Goal: Information Seeking & Learning: Find specific fact

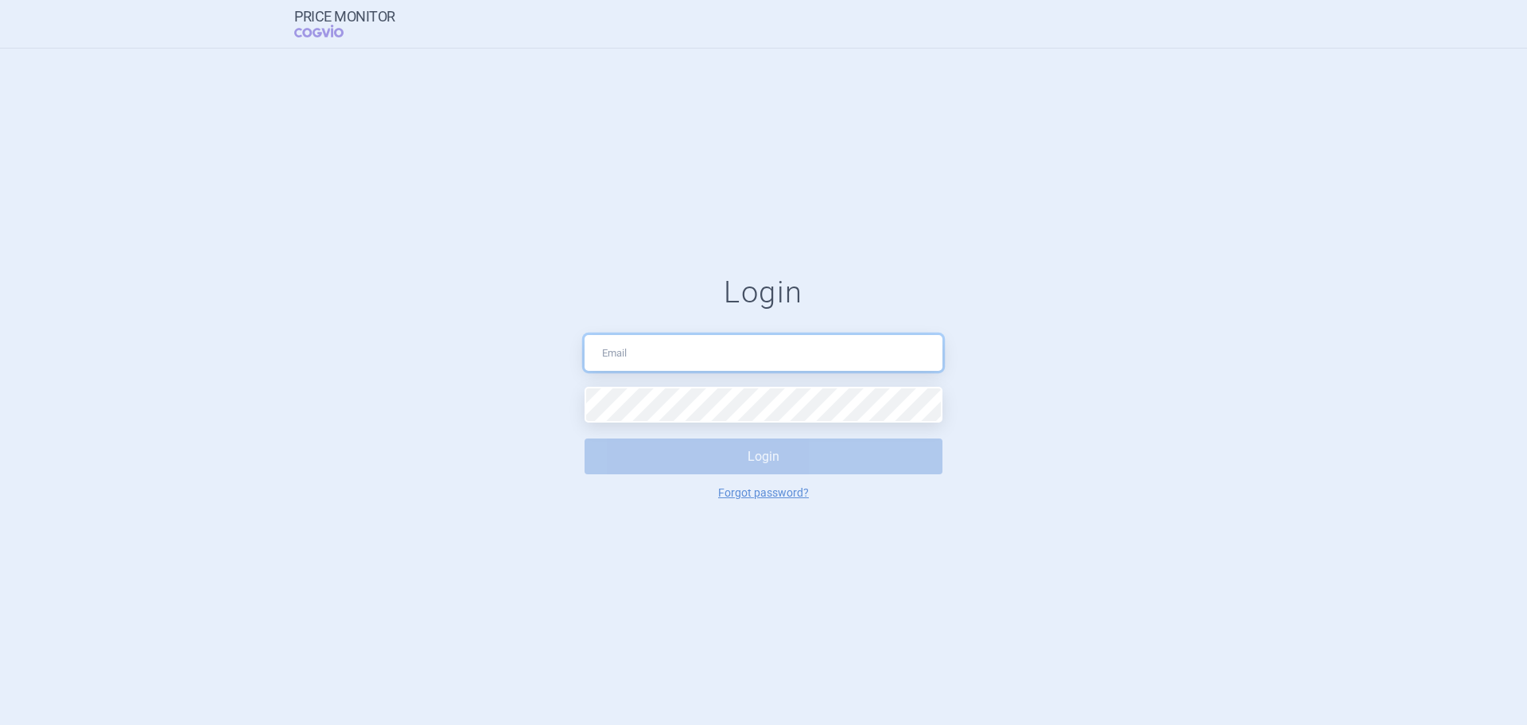
click at [643, 340] on input "text" at bounding box center [764, 353] width 358 height 36
click at [678, 356] on input "text" at bounding box center [764, 353] width 358 height 36
type input "[EMAIL_ADDRESS][PERSON_NAME][DOMAIN_NAME]"
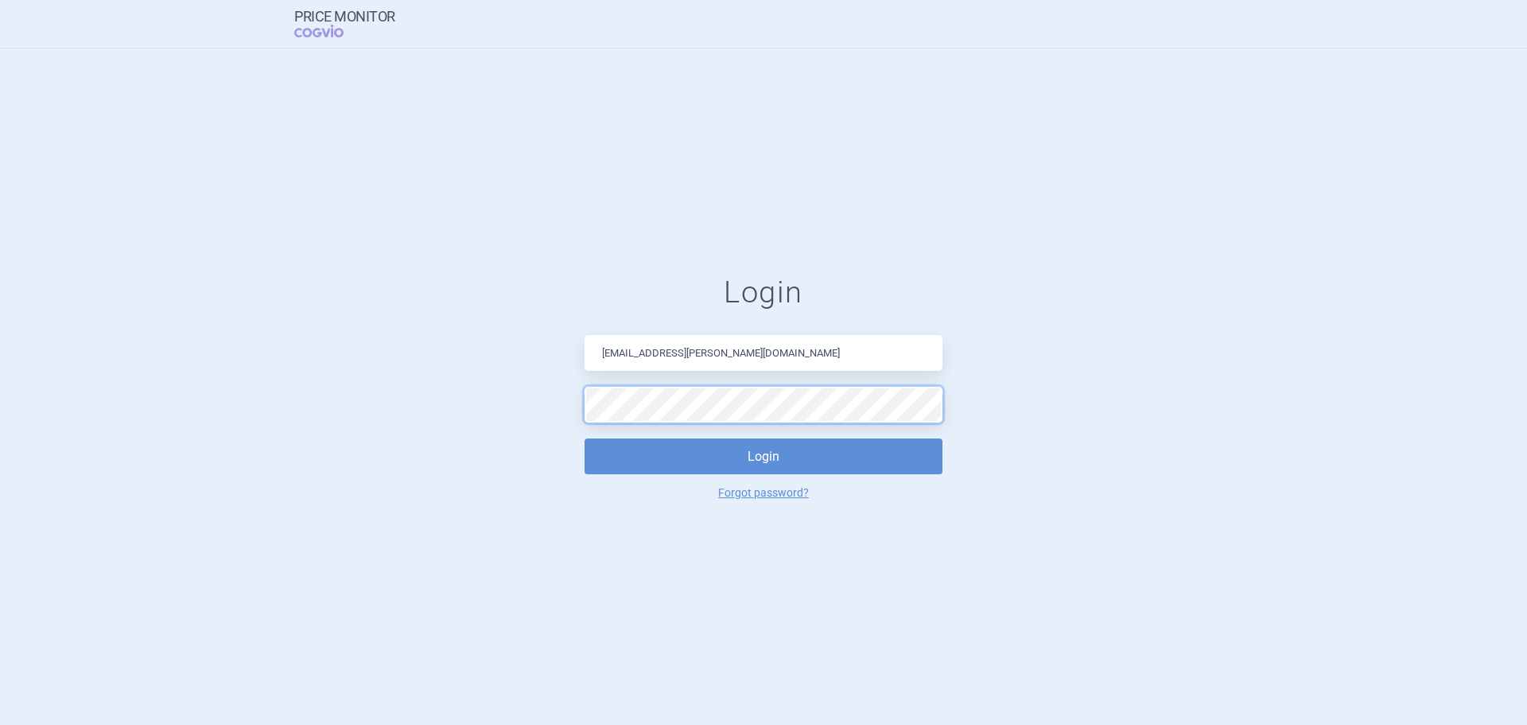
click at [585, 438] on button "Login" at bounding box center [764, 456] width 358 height 36
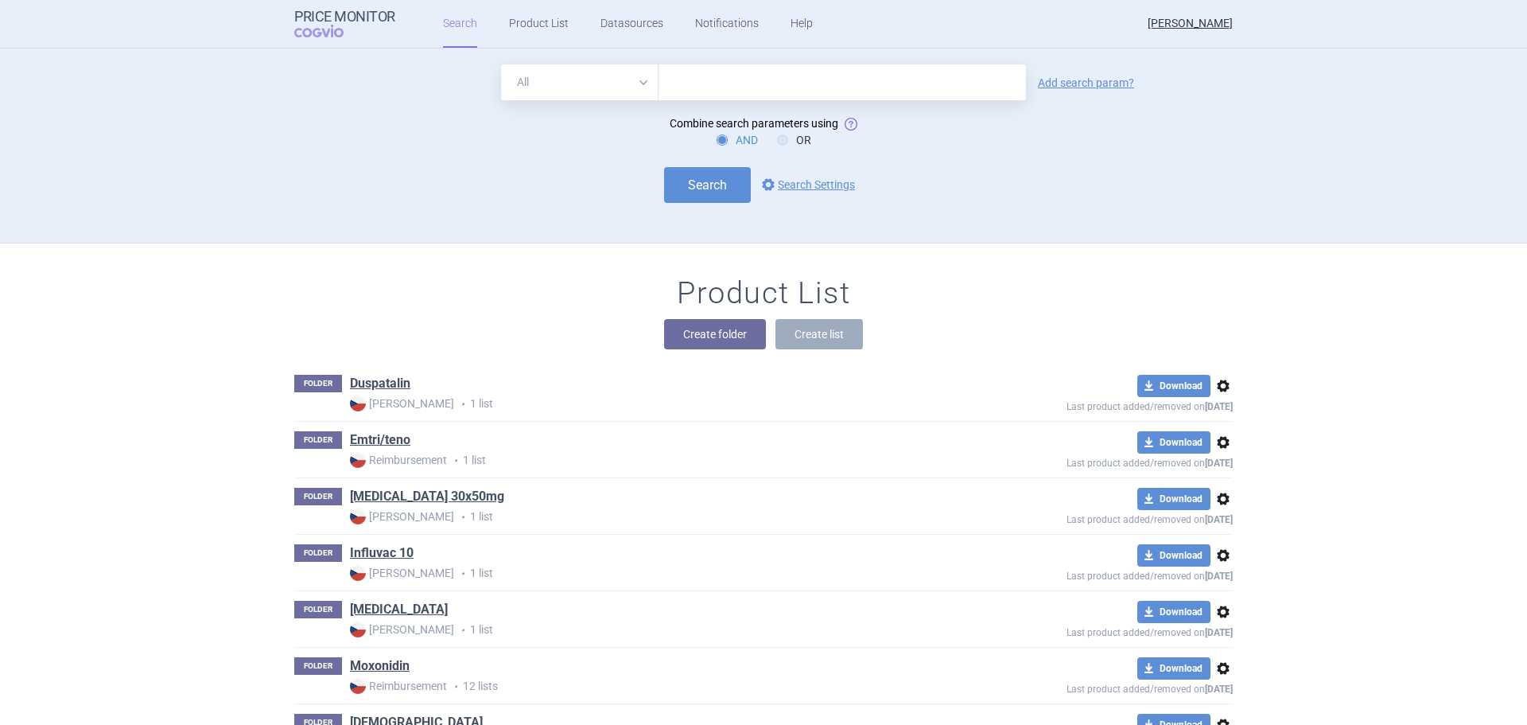
click at [729, 78] on input "text" at bounding box center [842, 82] width 367 height 36
type input "akarboza"
click button "Search" at bounding box center [707, 185] width 87 height 36
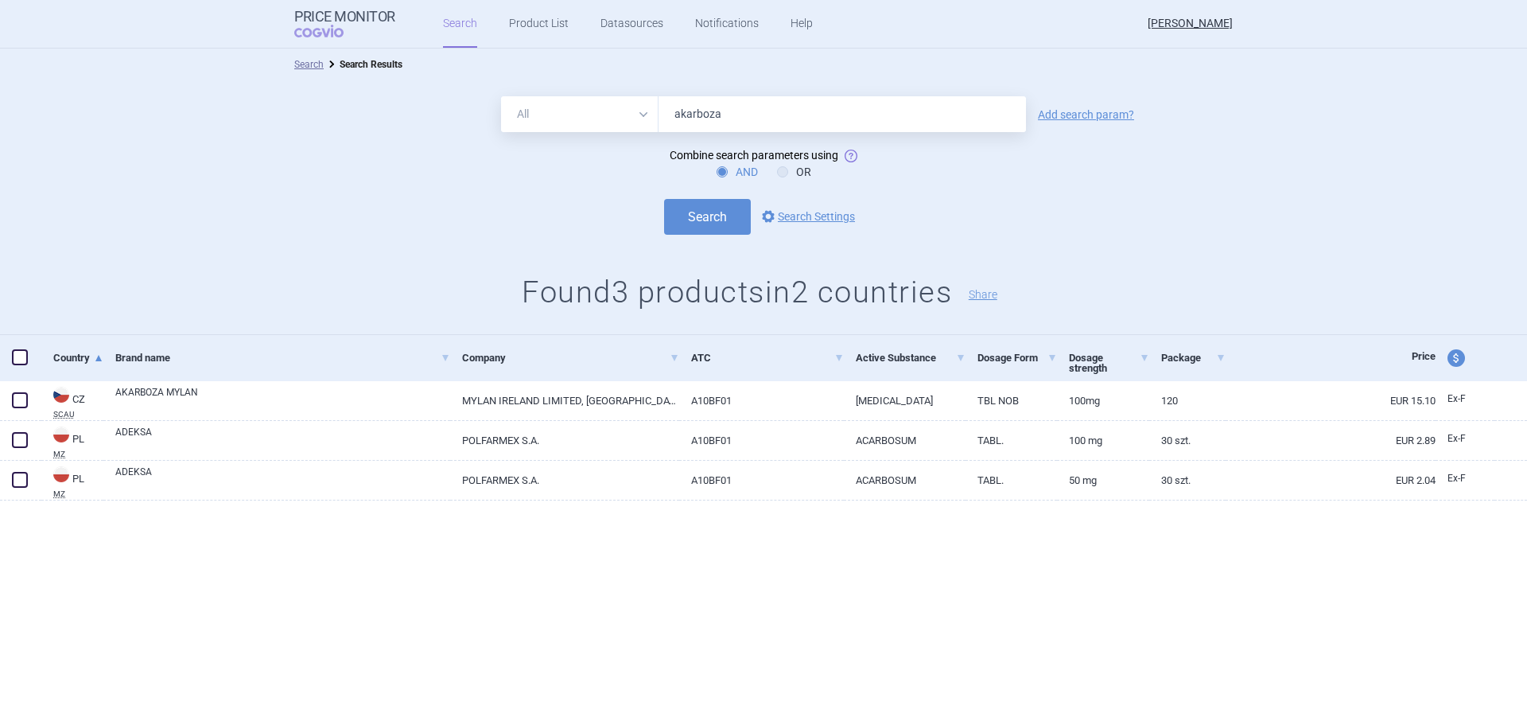
click at [739, 112] on input "akarboza" at bounding box center [842, 114] width 367 height 36
type input "[MEDICAL_DATA]"
click at [664, 199] on button "Search" at bounding box center [707, 217] width 87 height 36
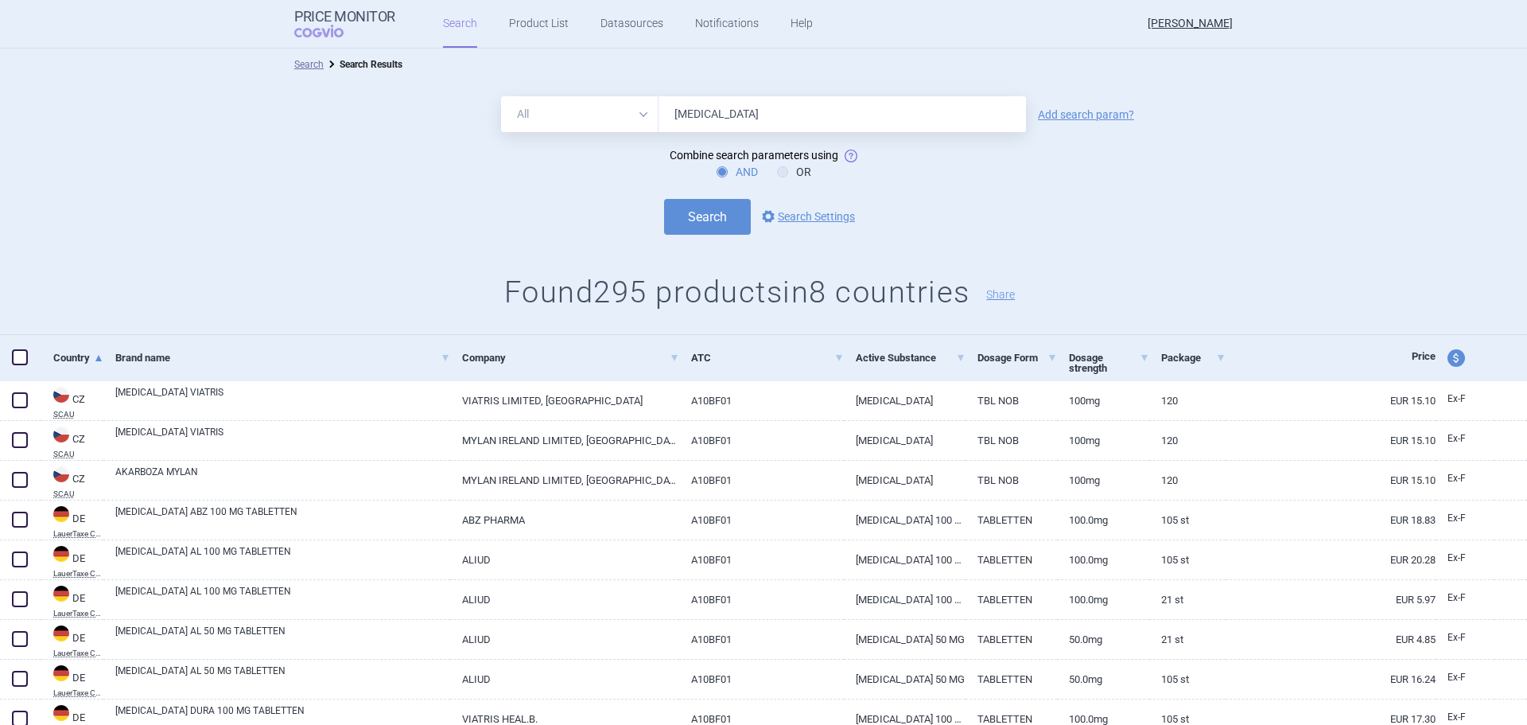
click at [767, 125] on input "[MEDICAL_DATA]" at bounding box center [842, 114] width 367 height 36
type input "[MEDICAL_DATA] viatris"
click at [664, 199] on button "Search" at bounding box center [707, 217] width 87 height 36
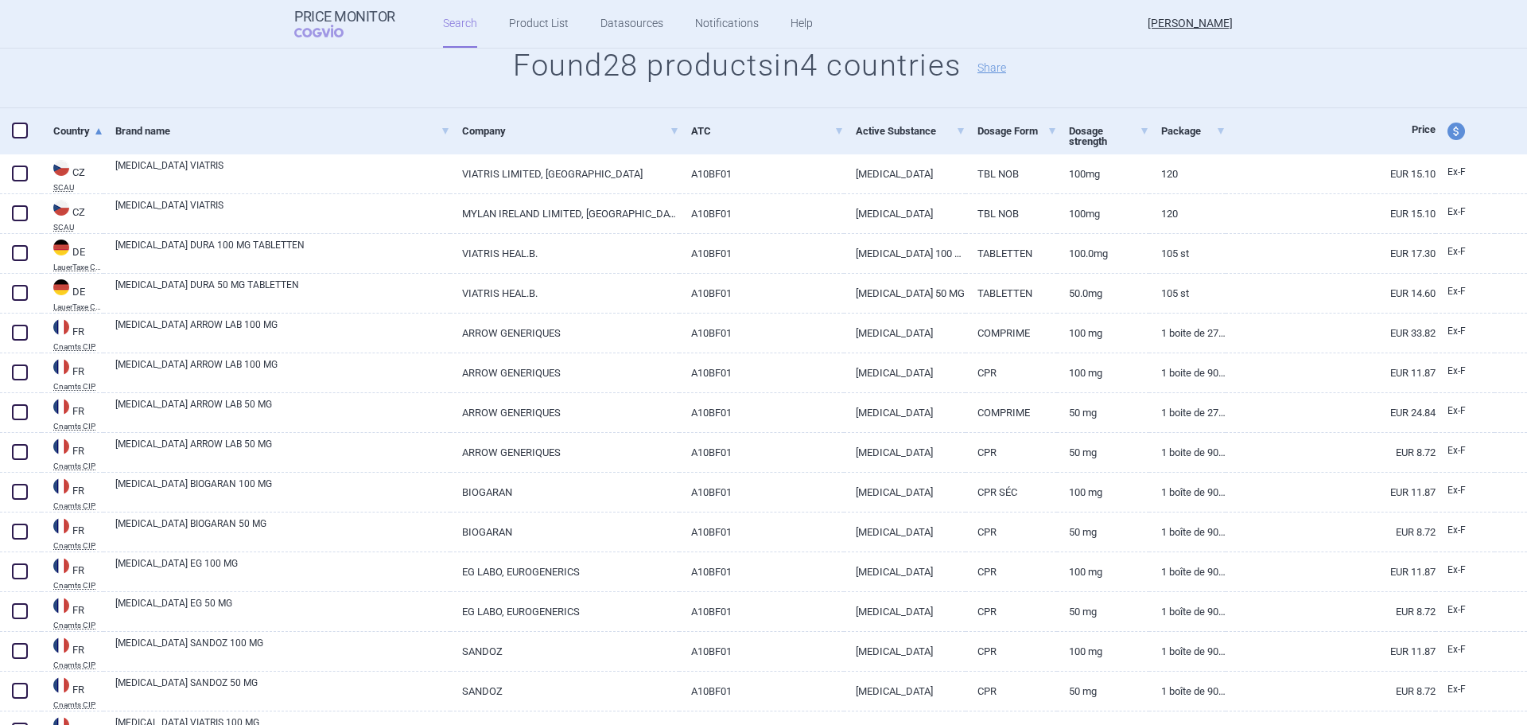
scroll to position [185, 0]
